Goal: Check status: Check status

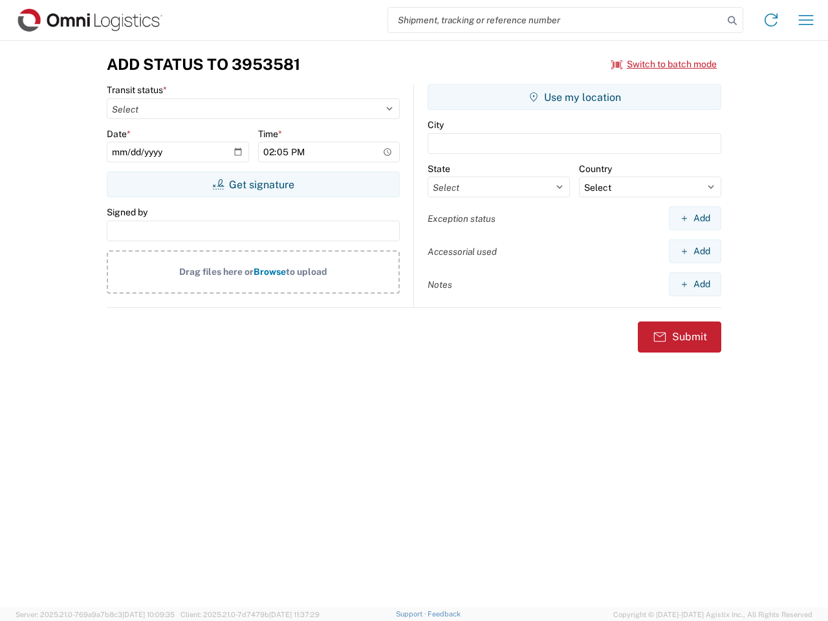
click at [556, 20] on input "search" at bounding box center [555, 20] width 335 height 25
click at [732, 21] on icon at bounding box center [732, 21] width 18 height 18
click at [771, 20] on icon at bounding box center [771, 20] width 21 height 21
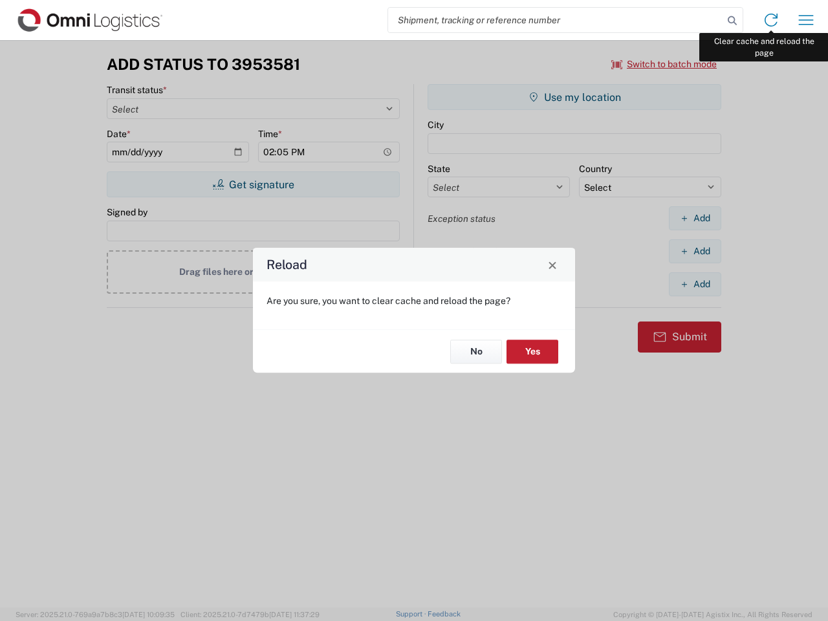
click at [806, 20] on div "Reload Are you sure, you want to clear cache and reload the page? No Yes" at bounding box center [414, 310] width 828 height 621
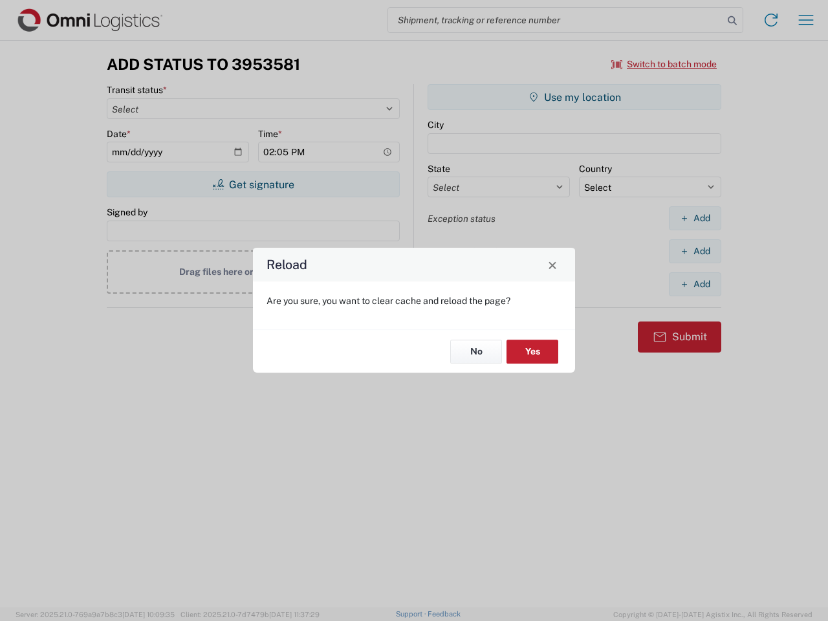
click at [664, 64] on div "Reload Are you sure, you want to clear cache and reload the page? No Yes" at bounding box center [414, 310] width 828 height 621
click at [253, 184] on div "Reload Are you sure, you want to clear cache and reload the page? No Yes" at bounding box center [414, 310] width 828 height 621
click at [574, 97] on div "Reload Are you sure, you want to clear cache and reload the page? No Yes" at bounding box center [414, 310] width 828 height 621
click at [695, 218] on div "Reload Are you sure, you want to clear cache and reload the page? No Yes" at bounding box center [414, 310] width 828 height 621
click at [695, 251] on div "Reload Are you sure, you want to clear cache and reload the page? No Yes" at bounding box center [414, 310] width 828 height 621
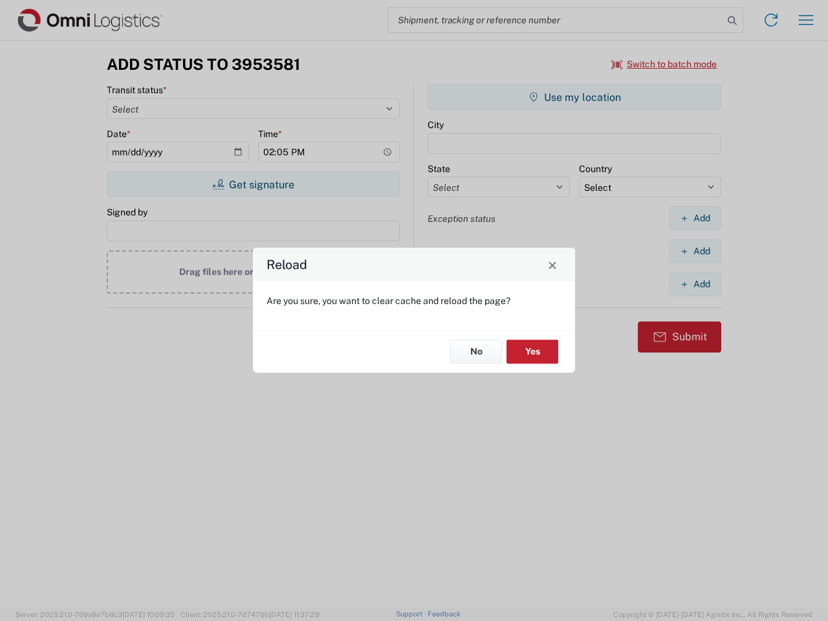
click at [695, 284] on div "Reload Are you sure, you want to clear cache and reload the page? No Yes" at bounding box center [414, 310] width 828 height 621
